Goal: Transaction & Acquisition: Purchase product/service

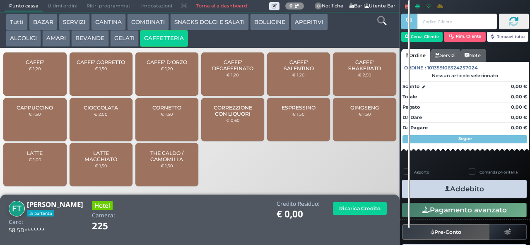
click at [25, 44] on button "ALCOLICI" at bounding box center [23, 38] width 35 height 17
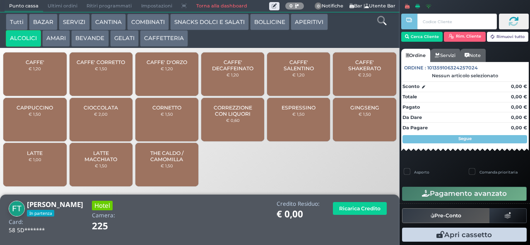
click at [16, 39] on button "ALCOLICI" at bounding box center [23, 38] width 35 height 17
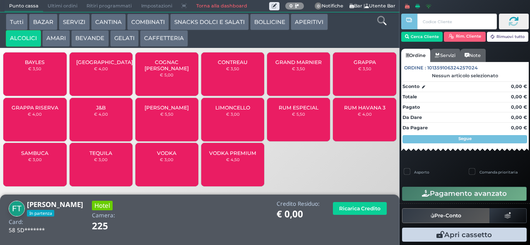
click at [58, 44] on button "AMARI" at bounding box center [56, 38] width 28 height 17
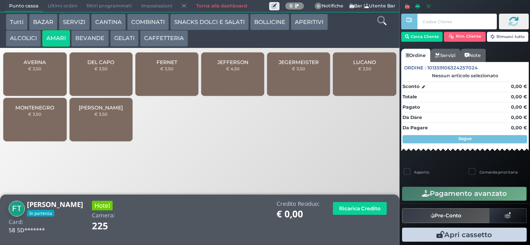
click at [34, 111] on span "MONTENEGRO" at bounding box center [34, 108] width 39 height 6
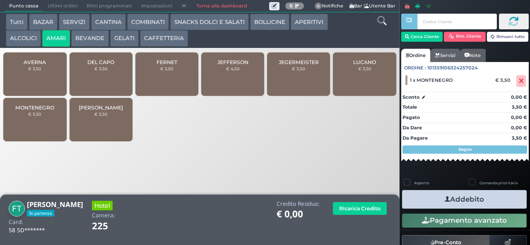
click at [38, 116] on div "MONTENEGRO € 3,50" at bounding box center [34, 119] width 63 height 43
click at [21, 40] on button "ALCOLICI" at bounding box center [23, 38] width 35 height 17
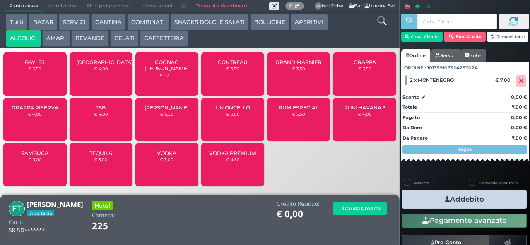
click at [39, 156] on span "SAMBUCA" at bounding box center [34, 153] width 27 height 6
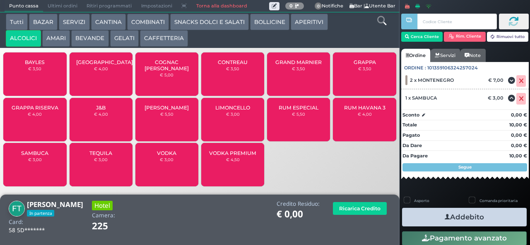
click at [432, 216] on button "Addebito" at bounding box center [464, 217] width 125 height 19
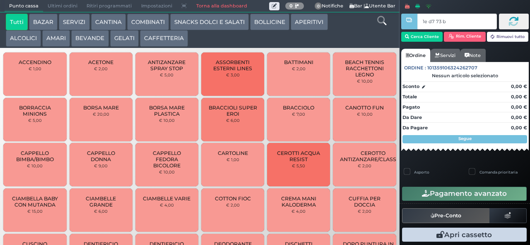
type input "1e d7 73 b9"
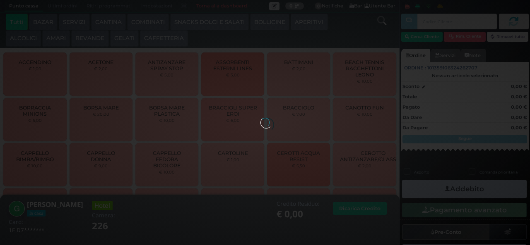
click at [18, 36] on button "ALCOLICI" at bounding box center [23, 38] width 35 height 17
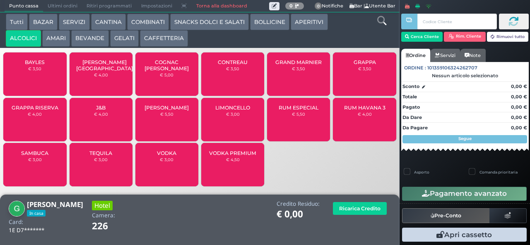
click at [298, 129] on div "RUM ESPECIAL € 5,50" at bounding box center [298, 119] width 63 height 43
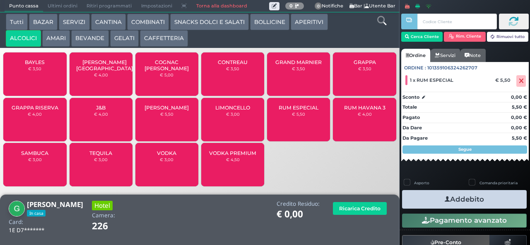
click at [424, 200] on button "Addebito" at bounding box center [464, 199] width 125 height 19
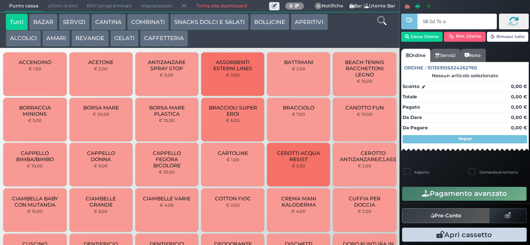
type input "58 5d 7e a0"
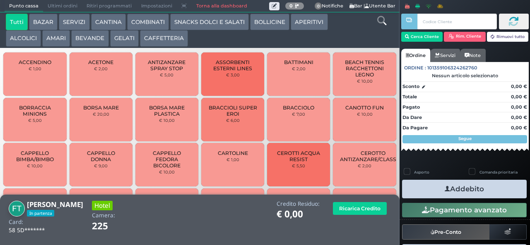
click at [148, 22] on button "COMBINATI" at bounding box center [148, 22] width 42 height 17
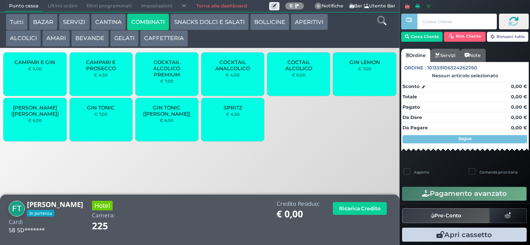
click at [107, 126] on div "GIN TONIC € 7,00" at bounding box center [101, 119] width 63 height 43
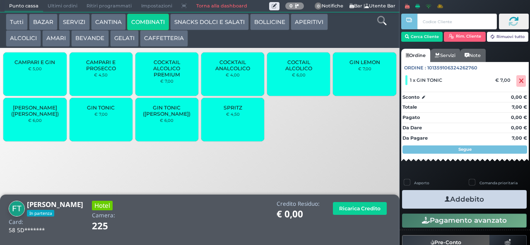
click at [486, 194] on button "Addebito" at bounding box center [464, 199] width 125 height 19
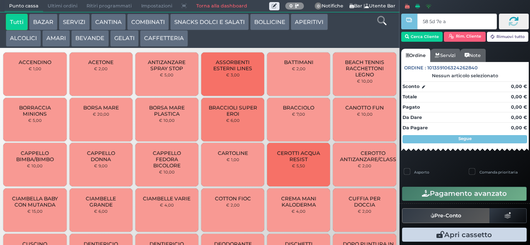
type input "58 5d 7e a0"
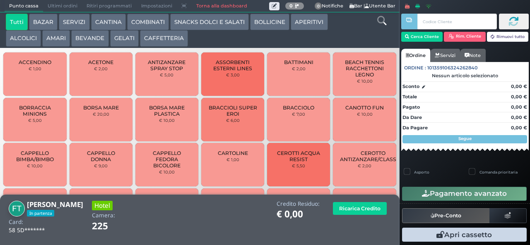
click at [140, 24] on button "COMBINATI" at bounding box center [148, 22] width 42 height 17
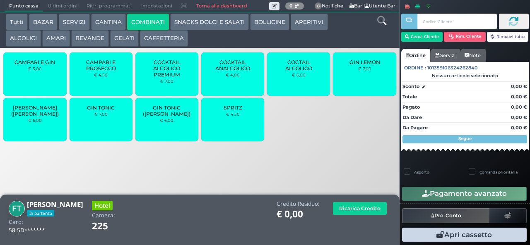
click at [354, 79] on div "GIN LEMON € 7,00" at bounding box center [364, 74] width 63 height 43
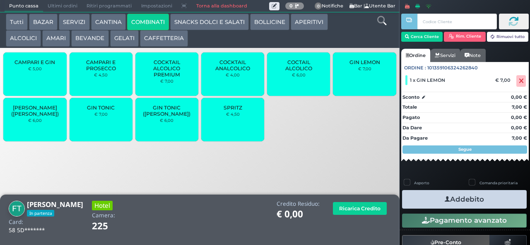
click at [429, 199] on button "Addebito" at bounding box center [464, 199] width 125 height 19
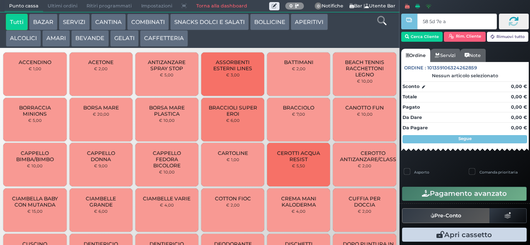
type input "58 5d 7e a0"
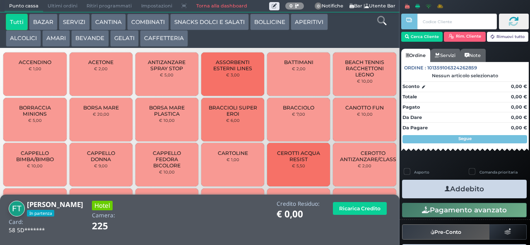
click at [143, 19] on button "COMBINATI" at bounding box center [148, 22] width 42 height 17
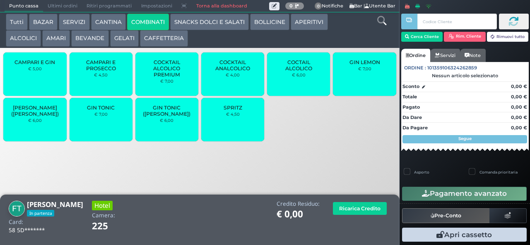
click at [231, 111] on span "SPRITZ" at bounding box center [232, 108] width 19 height 6
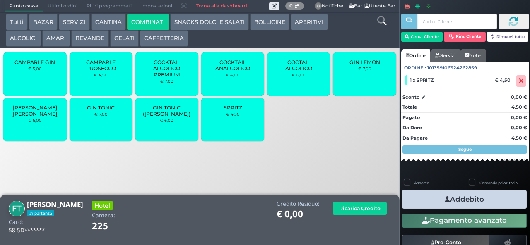
click at [360, 71] on small "€ 7,00" at bounding box center [364, 68] width 13 height 5
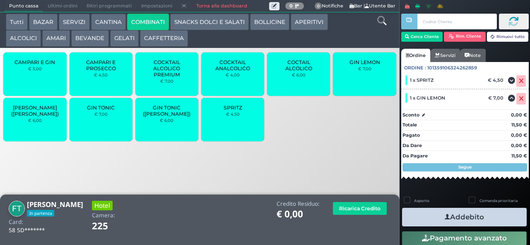
click at [107, 127] on div "GIN TONIC € 7,00" at bounding box center [101, 119] width 63 height 43
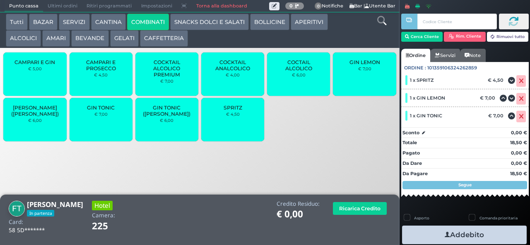
click at [96, 111] on span "GIN TONIC" at bounding box center [101, 108] width 28 height 6
click at [432, 233] on button "Addebito" at bounding box center [464, 235] width 125 height 19
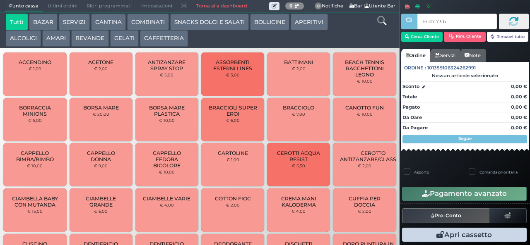
type input "1e d7 73 b9"
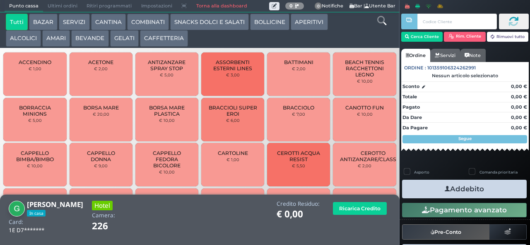
click at [17, 39] on button "ALCOLICI" at bounding box center [23, 38] width 35 height 17
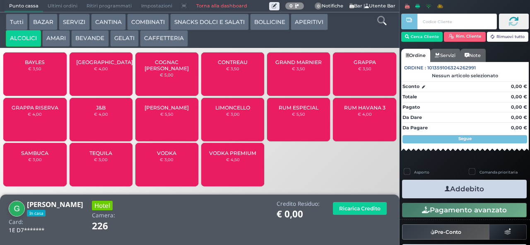
click at [350, 126] on div "RUM HAVANA 3 € 4,00" at bounding box center [364, 119] width 63 height 43
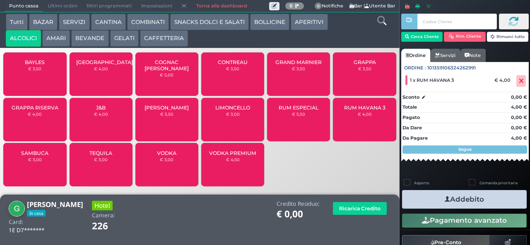
click at [426, 200] on button "Addebito" at bounding box center [464, 199] width 125 height 19
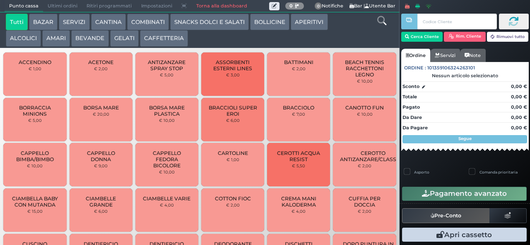
click at [92, 36] on button "BEVANDE" at bounding box center [89, 38] width 37 height 17
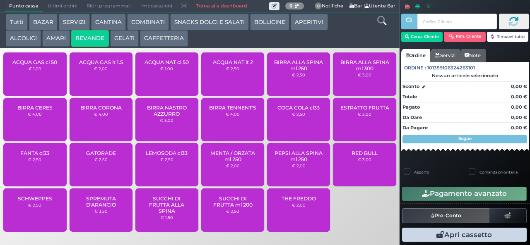
click at [71, 30] on button "BEVANDE" at bounding box center [89, 38] width 37 height 17
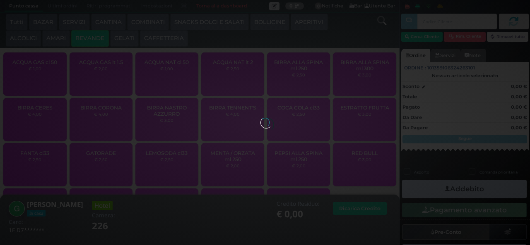
click at [260, 118] on div at bounding box center [264, 122] width 9 height 9
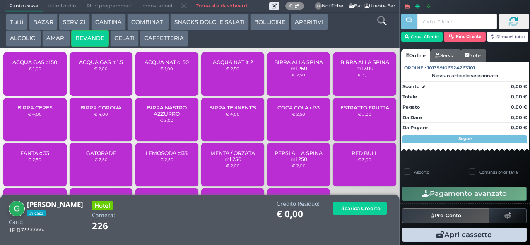
click at [26, 39] on button "ALCOLICI" at bounding box center [23, 38] width 35 height 17
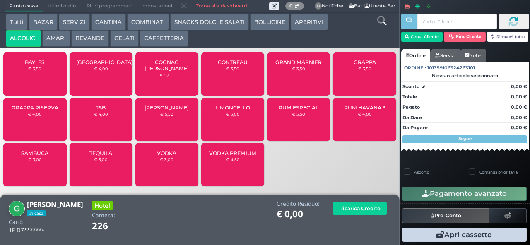
click at [369, 126] on div "RUM HAVANA 3 € 4,00" at bounding box center [364, 119] width 63 height 43
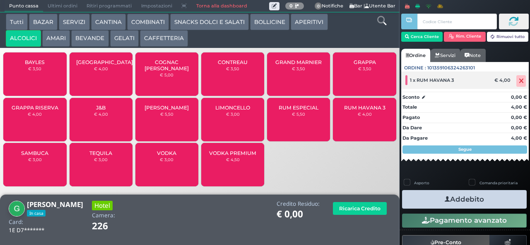
click at [518, 81] on icon at bounding box center [520, 81] width 5 height 0
click at [299, 127] on div "RUM ESPECIAL € 5,50" at bounding box center [298, 119] width 63 height 43
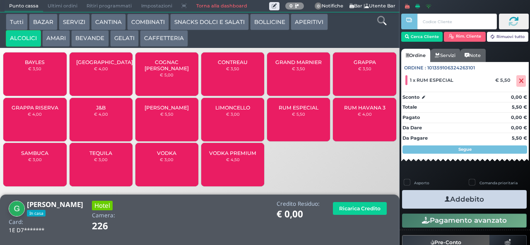
click at [300, 129] on div "RUM ESPECIAL € 5,50" at bounding box center [298, 119] width 63 height 43
click at [142, 20] on button "COMBINATI" at bounding box center [148, 22] width 42 height 17
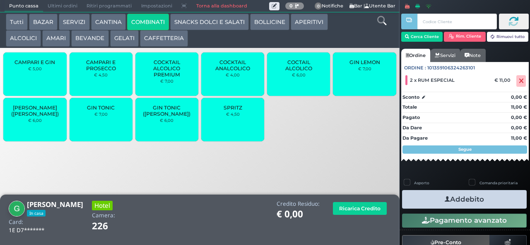
click at [227, 125] on div "SPRITZ € 4,50" at bounding box center [232, 119] width 63 height 43
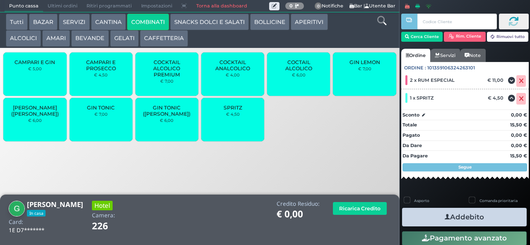
click at [470, 219] on button "Addebito" at bounding box center [464, 217] width 125 height 19
